Goal: Find specific page/section: Find specific page/section

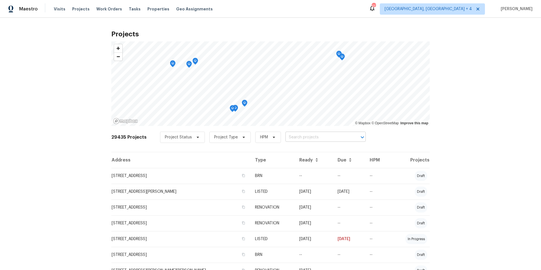
click at [293, 138] on input "text" at bounding box center [317, 137] width 64 height 9
paste input "[STREET_ADDRESS]"
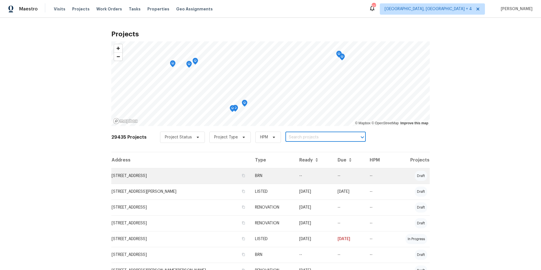
type input "[STREET_ADDRESS]"
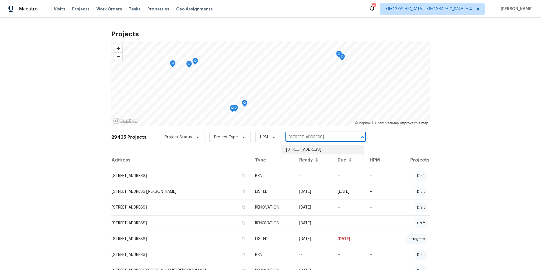
click at [303, 151] on li "[STREET_ADDRESS]" at bounding box center [322, 149] width 82 height 9
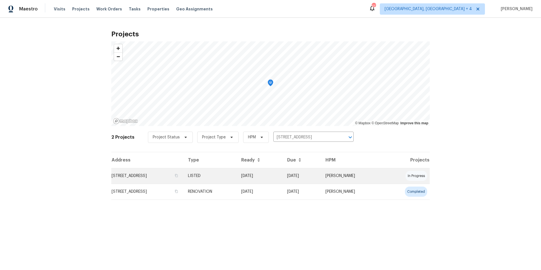
click at [183, 175] on td "[STREET_ADDRESS]" at bounding box center [147, 176] width 72 height 16
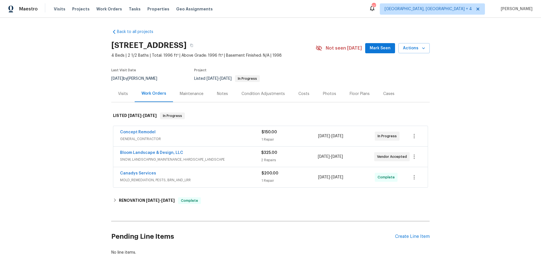
click at [330, 92] on div "Photos" at bounding box center [329, 94] width 13 height 6
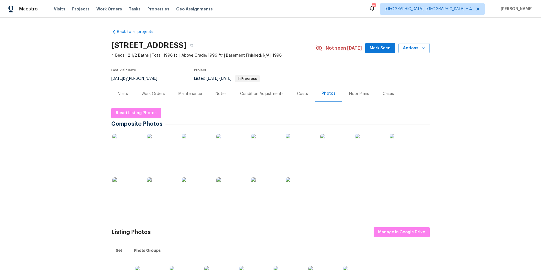
scroll to position [0, 0]
click at [407, 232] on span "Manage in Google Drive" at bounding box center [401, 231] width 47 height 7
